Goal: Task Accomplishment & Management: Manage account settings

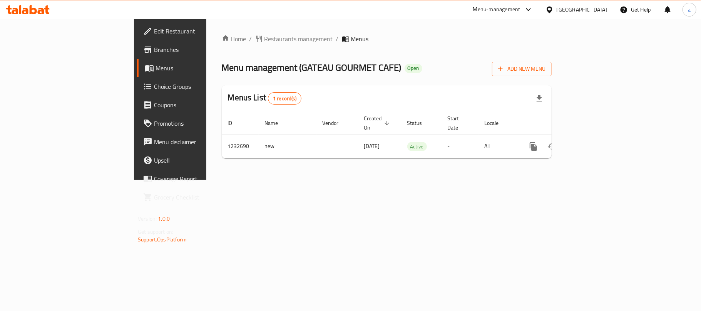
click at [584, 8] on div "[GEOGRAPHIC_DATA]" at bounding box center [581, 9] width 51 height 8
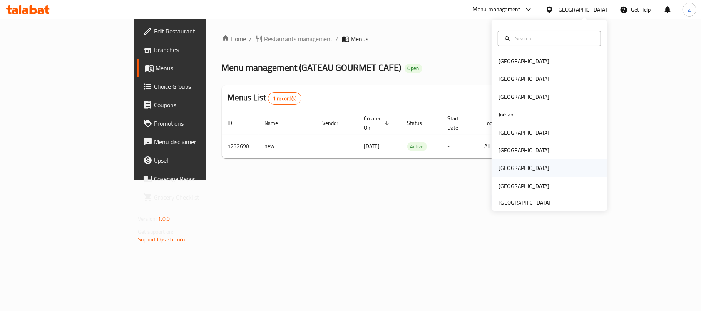
click at [504, 165] on div "Qatar" at bounding box center [523, 168] width 63 height 18
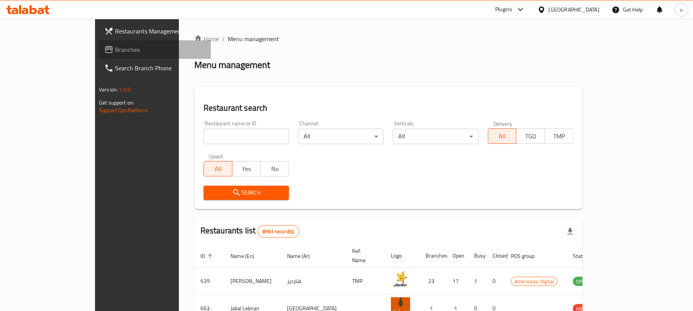
click at [115, 51] on span "Branches" at bounding box center [160, 49] width 90 height 9
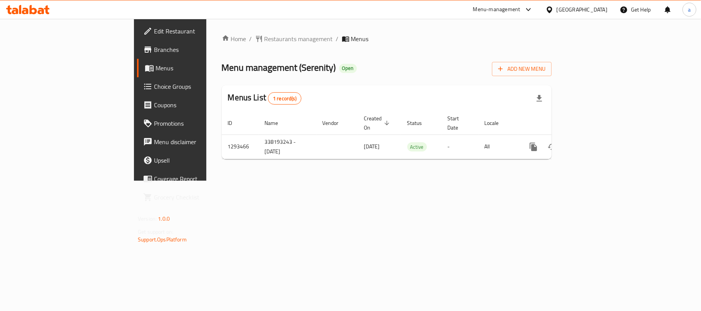
click at [45, 7] on icon at bounding box center [27, 9] width 43 height 9
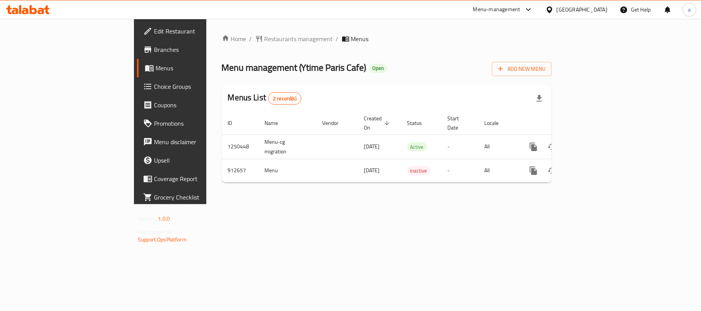
click at [597, 7] on div "[GEOGRAPHIC_DATA]" at bounding box center [581, 9] width 51 height 8
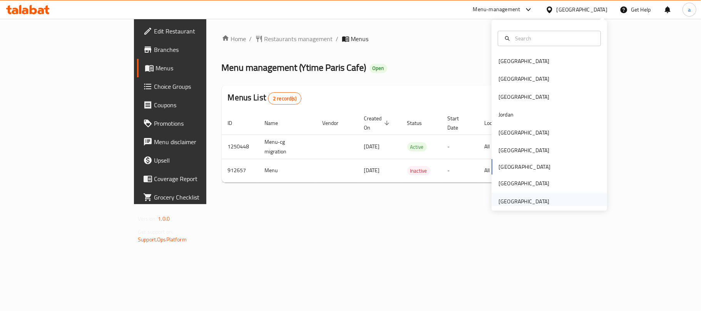
click at [522, 204] on div "[GEOGRAPHIC_DATA]" at bounding box center [523, 201] width 51 height 8
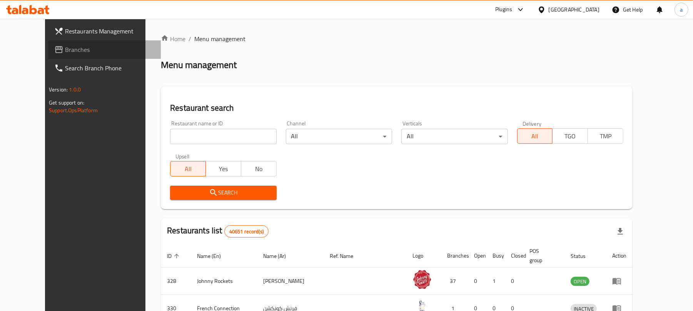
click at [65, 48] on span "Branches" at bounding box center [110, 49] width 90 height 9
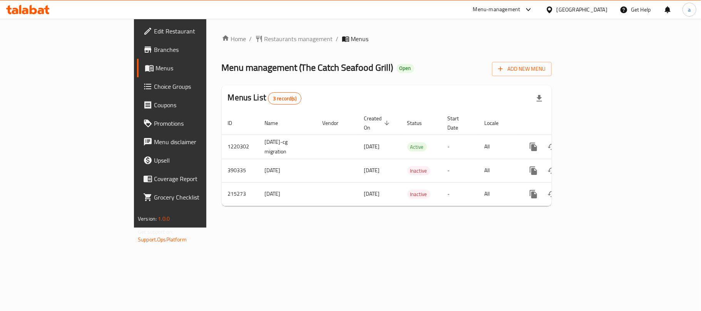
click at [38, 13] on icon at bounding box center [41, 11] width 7 height 7
